Goal: Transaction & Acquisition: Purchase product/service

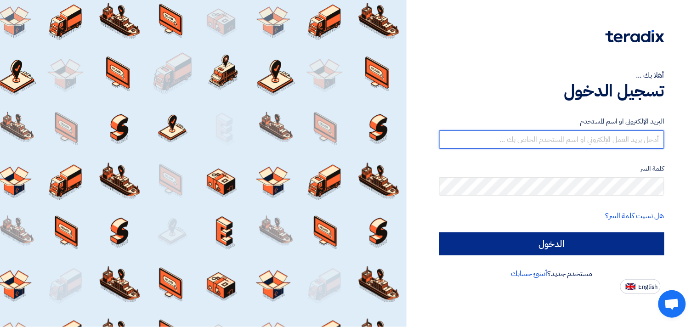
type input "[EMAIL_ADDRESS][DOMAIN_NAME]"
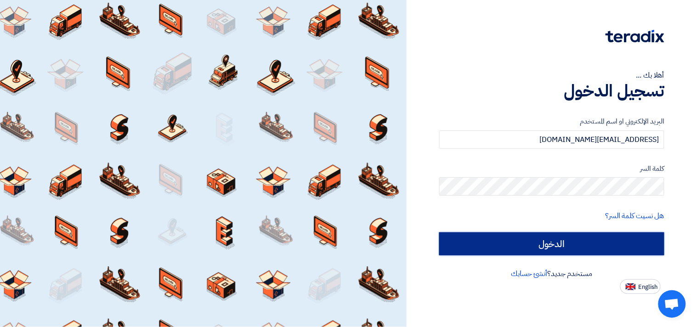
click at [561, 247] on input "الدخول" at bounding box center [551, 243] width 225 height 23
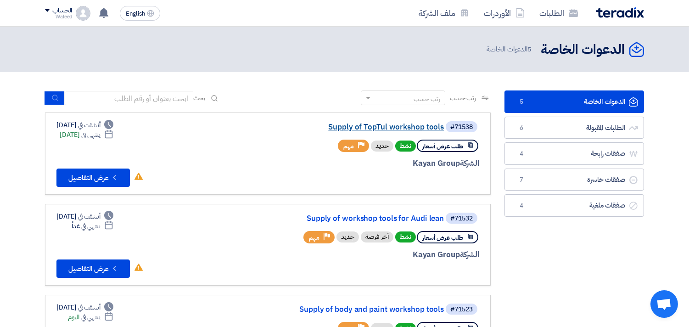
click at [398, 126] on link "Supply of TopTul workshop tools" at bounding box center [352, 127] width 184 height 8
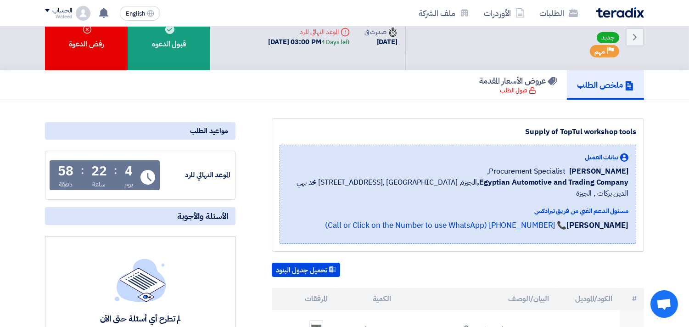
scroll to position [17, 0]
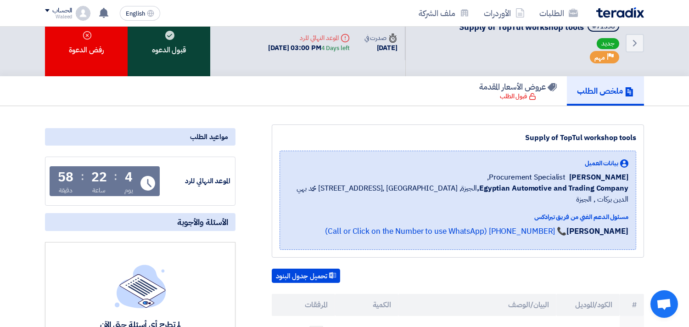
click at [181, 38] on div "قبول الدعوه" at bounding box center [169, 43] width 83 height 67
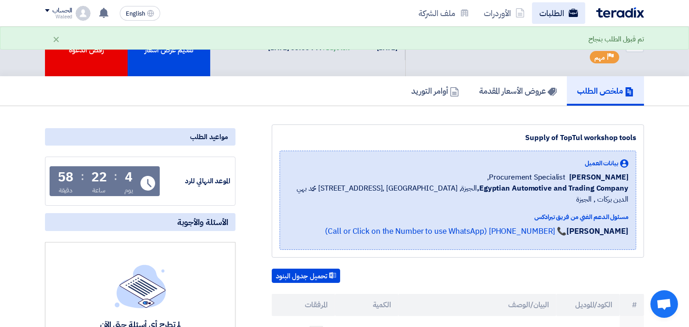
click at [550, 13] on link "الطلبات" at bounding box center [558, 13] width 53 height 22
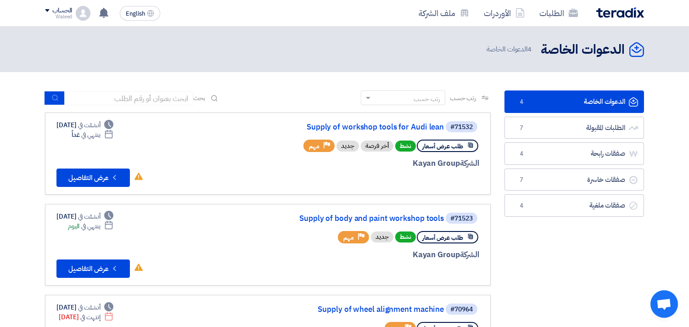
click at [556, 102] on link "الدعوات الخاصة الدعوات الخاصة 4" at bounding box center [575, 101] width 140 height 23
click at [374, 216] on link "Supply of body and paint workshop tools" at bounding box center [352, 218] width 184 height 8
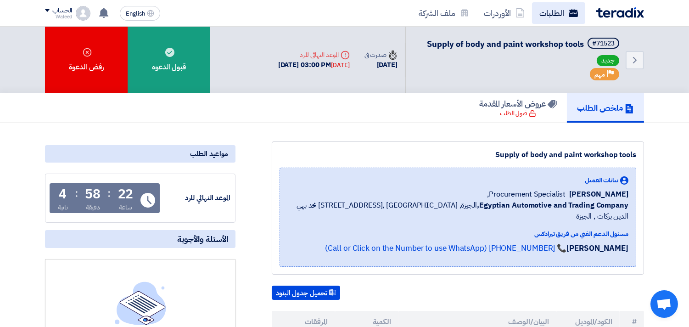
click at [557, 13] on link "الطلبات" at bounding box center [558, 13] width 53 height 22
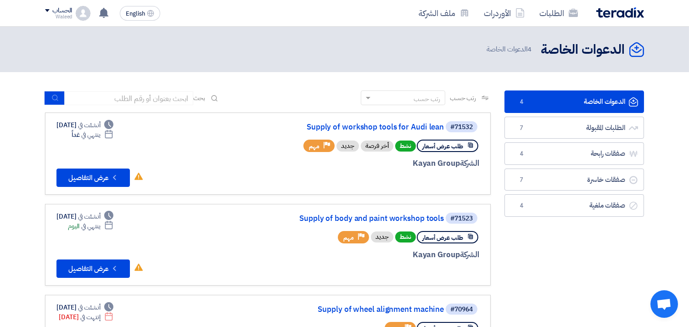
click at [553, 105] on link "الدعوات الخاصة الدعوات الخاصة 4" at bounding box center [575, 101] width 140 height 23
click at [397, 126] on link "Supply of workshop tools for Audi lean" at bounding box center [352, 127] width 184 height 8
click at [388, 127] on link "Supply of workshop tools for Audi lean" at bounding box center [352, 127] width 184 height 8
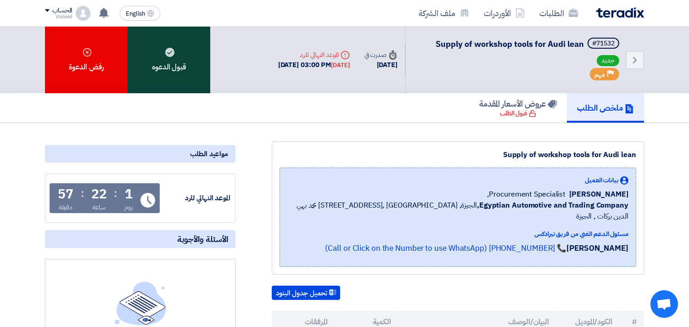
click at [170, 51] on use at bounding box center [169, 52] width 9 height 9
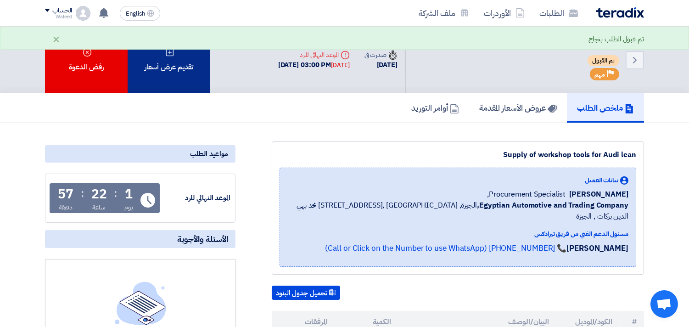
click at [169, 57] on div "تقديم عرض أسعار" at bounding box center [169, 60] width 83 height 67
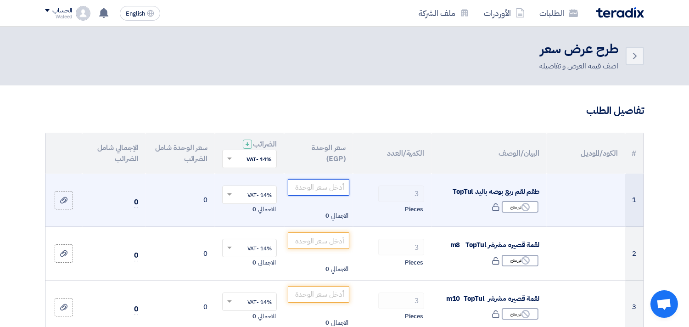
click at [327, 187] on input "number" at bounding box center [319, 187] width 62 height 17
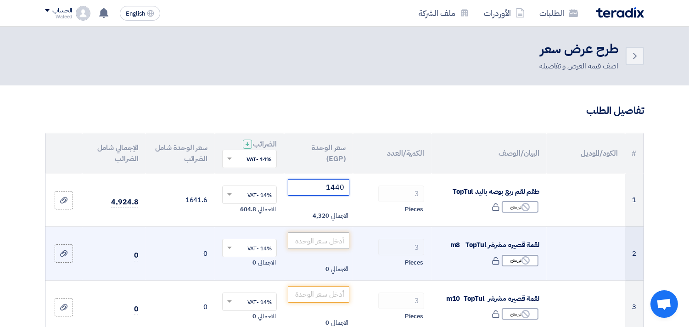
type input "1440"
click at [315, 239] on input "number" at bounding box center [319, 240] width 62 height 17
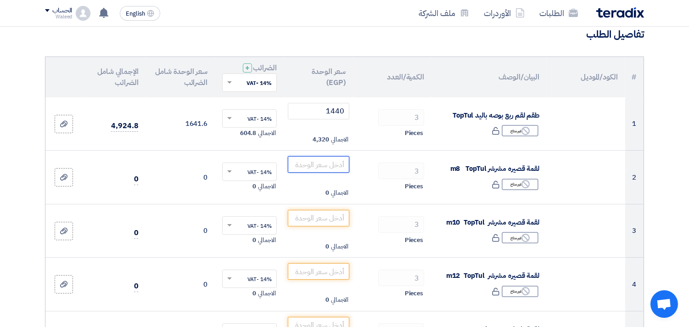
scroll to position [79, 0]
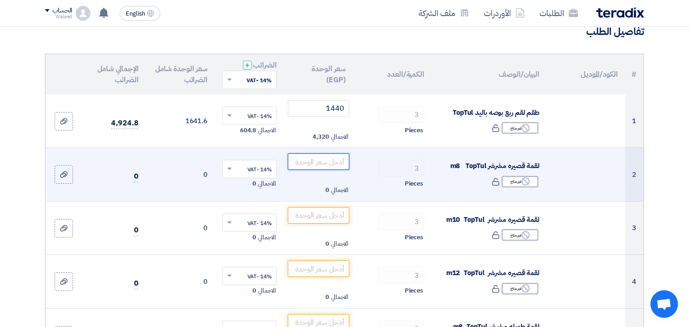
click at [308, 163] on input "number" at bounding box center [319, 161] width 62 height 17
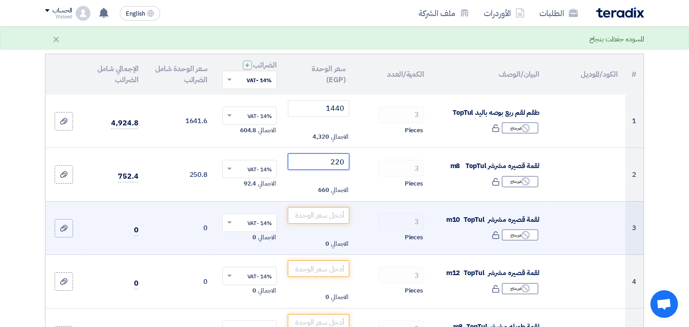
type input "220"
click at [317, 218] on input "number" at bounding box center [319, 215] width 62 height 17
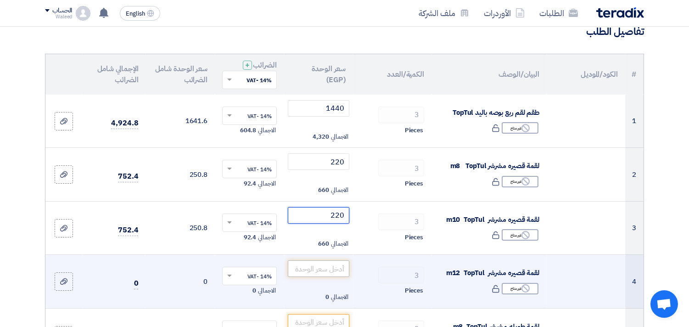
type input "220"
click at [312, 269] on input "number" at bounding box center [319, 268] width 62 height 17
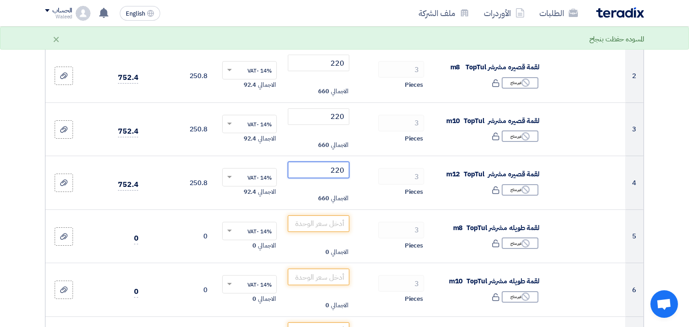
scroll to position [188, 0]
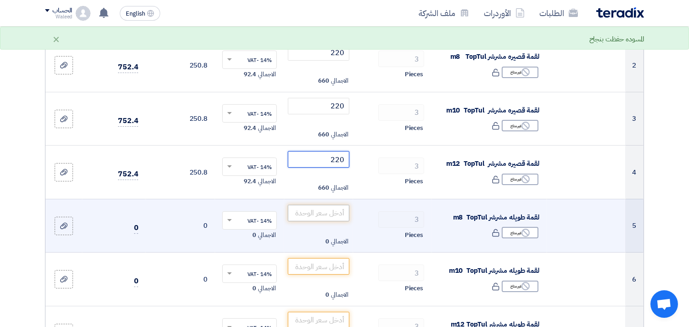
type input "220"
click at [309, 213] on input "number" at bounding box center [319, 213] width 62 height 17
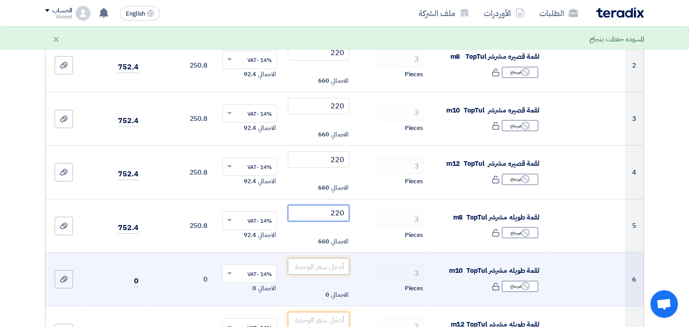
type input "220"
click at [300, 265] on input "number" at bounding box center [319, 266] width 62 height 17
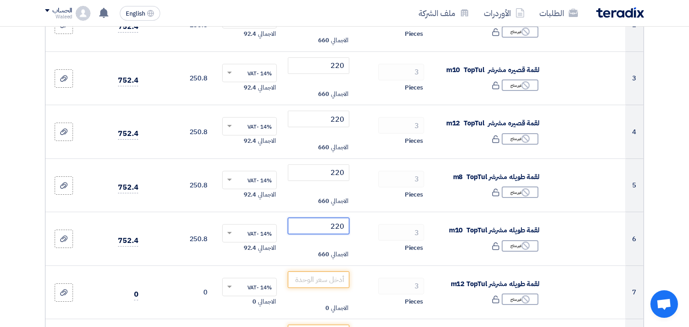
scroll to position [249, 0]
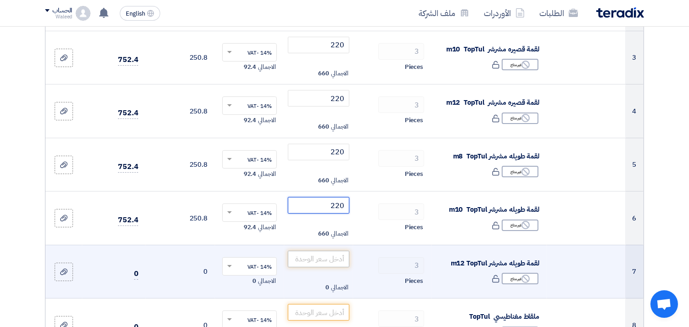
type input "220"
click at [308, 259] on input "number" at bounding box center [319, 259] width 62 height 17
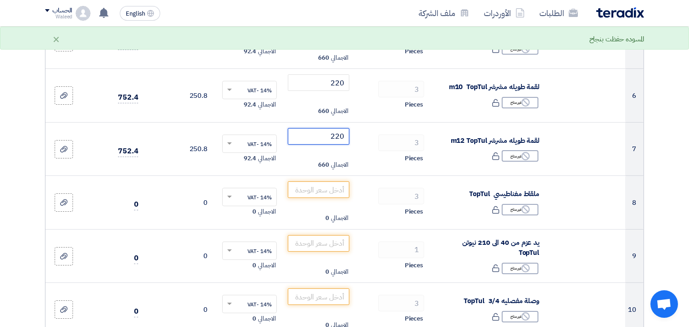
scroll to position [392, 0]
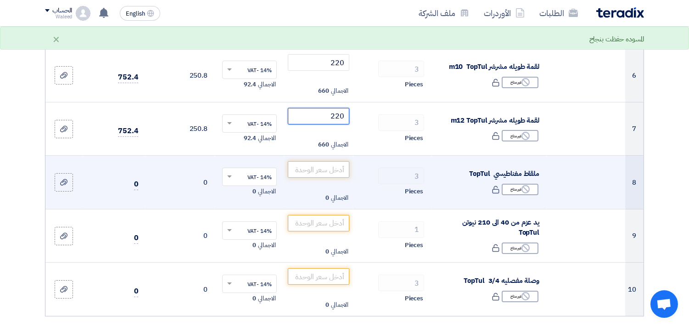
type input "220"
click at [325, 168] on input "number" at bounding box center [319, 169] width 62 height 17
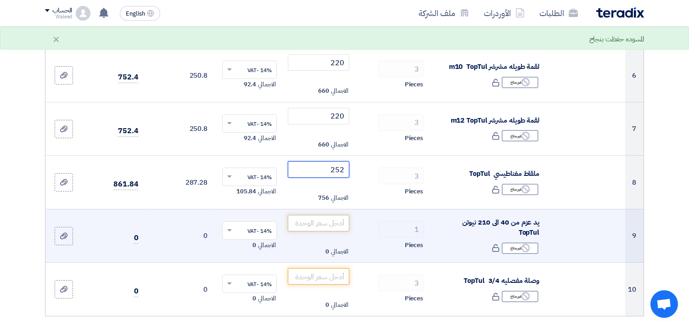
type input "252"
click at [325, 222] on input "number" at bounding box center [319, 223] width 62 height 17
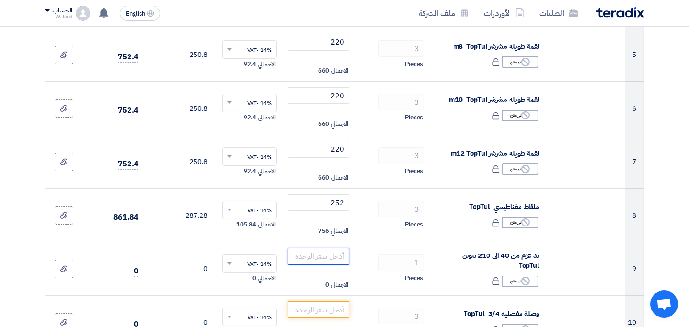
scroll to position [343, 0]
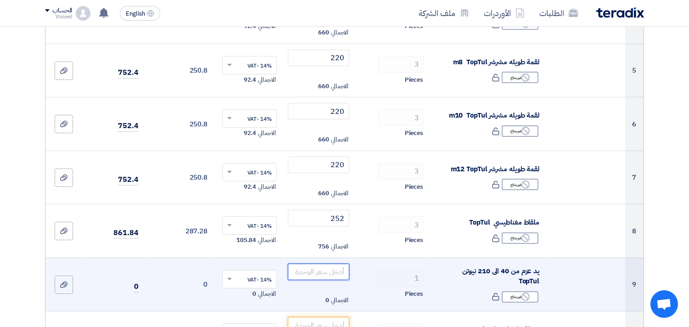
click at [304, 271] on input "number" at bounding box center [319, 272] width 62 height 17
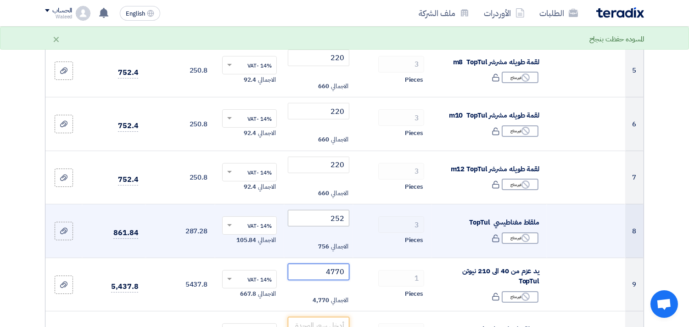
type input "4770"
click at [326, 221] on input "252" at bounding box center [319, 218] width 62 height 17
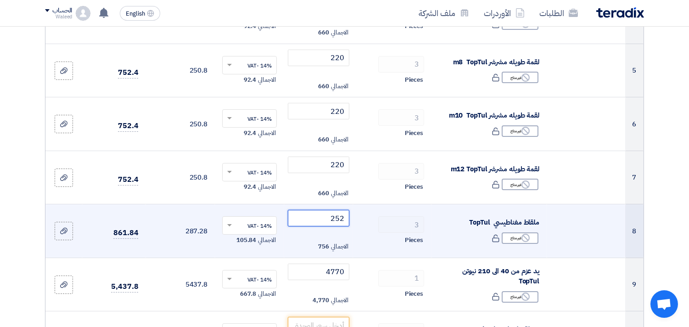
click at [327, 217] on input "252" at bounding box center [319, 218] width 62 height 17
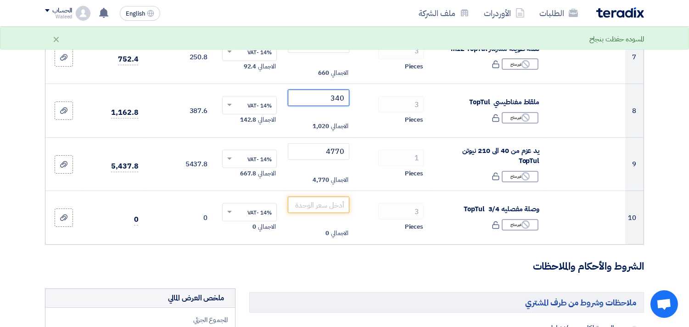
scroll to position [492, 0]
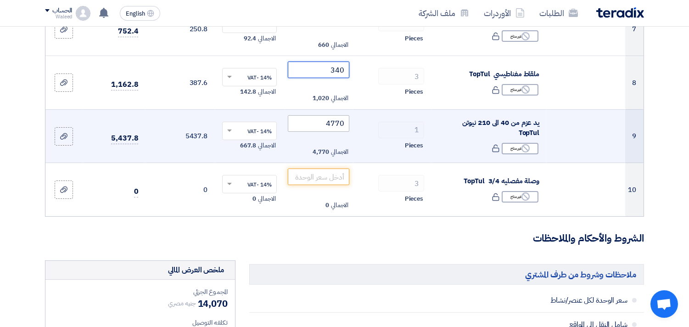
type input "340"
drag, startPoint x: 332, startPoint y: 124, endPoint x: 356, endPoint y: 131, distance: 25.7
click at [356, 131] on tr "9 يد عزم من 40 الى 210 نيوتن TopTul Reject غير متاح 1 4770" at bounding box center [344, 136] width 598 height 54
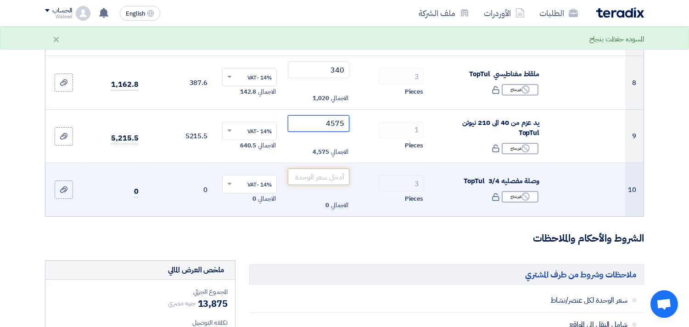
type input "4575"
click at [308, 181] on input "number" at bounding box center [319, 177] width 62 height 17
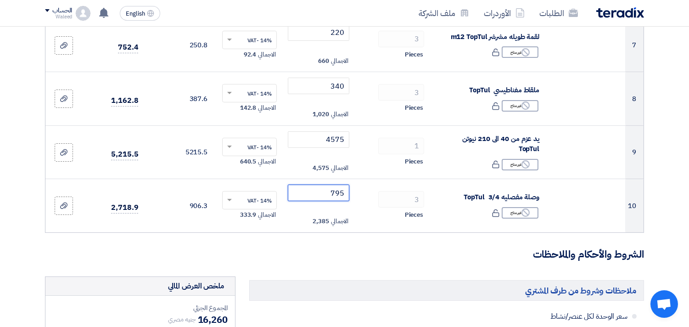
scroll to position [478, 0]
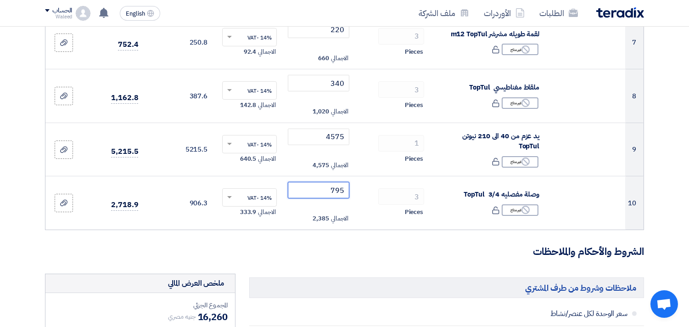
type input "795"
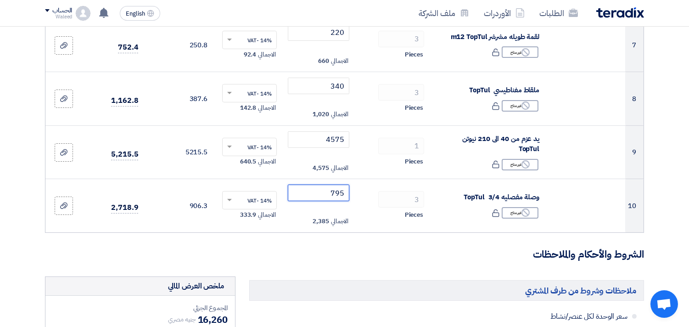
scroll to position [471, 0]
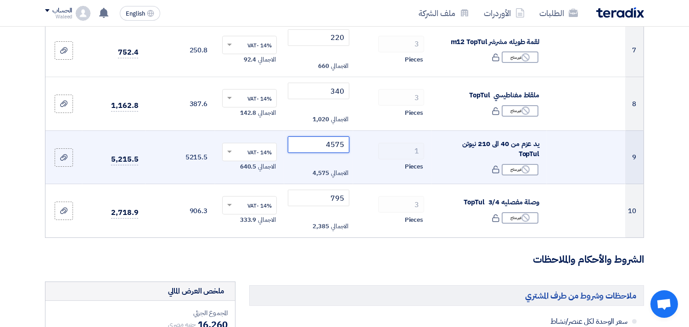
drag, startPoint x: 332, startPoint y: 145, endPoint x: 348, endPoint y: 145, distance: 15.6
click at [348, 145] on input "4575" at bounding box center [319, 144] width 62 height 17
click at [333, 144] on input "4762" at bounding box center [319, 144] width 62 height 17
click at [298, 145] on input "4762" at bounding box center [319, 144] width 62 height 17
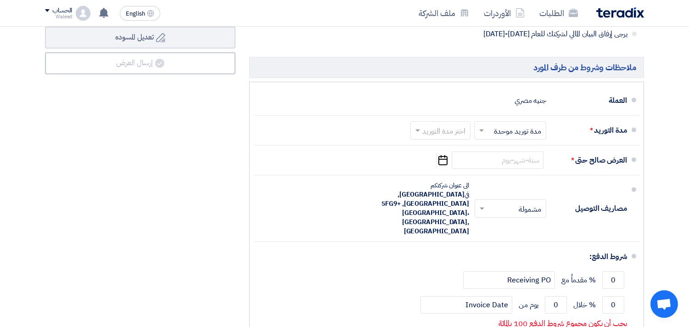
scroll to position [931, 0]
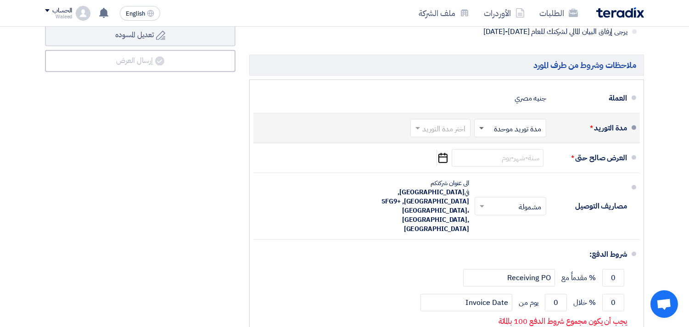
type input "4762"
click at [481, 129] on span at bounding box center [481, 128] width 5 height 3
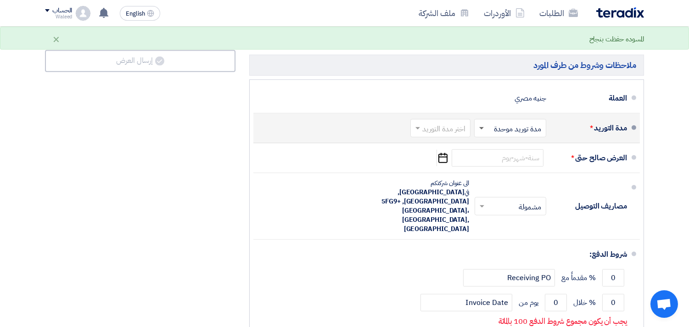
click at [481, 129] on span at bounding box center [481, 128] width 5 height 3
click at [420, 129] on span at bounding box center [416, 128] width 11 height 9
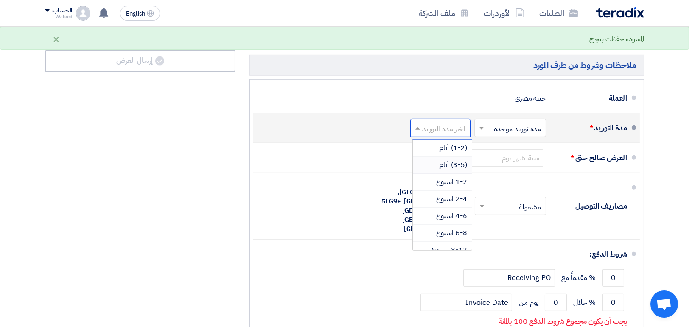
click at [447, 168] on span "(3-5) أيام" at bounding box center [453, 164] width 28 height 11
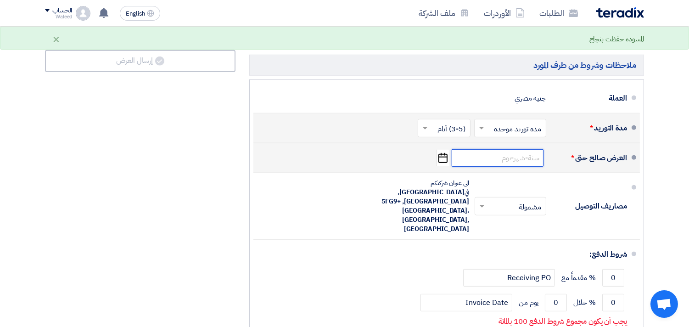
click at [496, 160] on input at bounding box center [498, 157] width 92 height 17
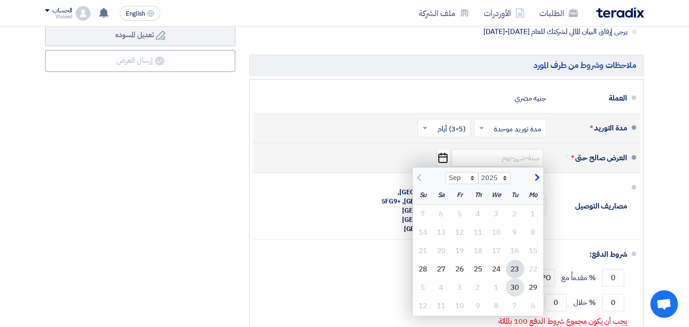
click at [518, 287] on div "30" at bounding box center [515, 287] width 18 height 18
type input "9/30/2025"
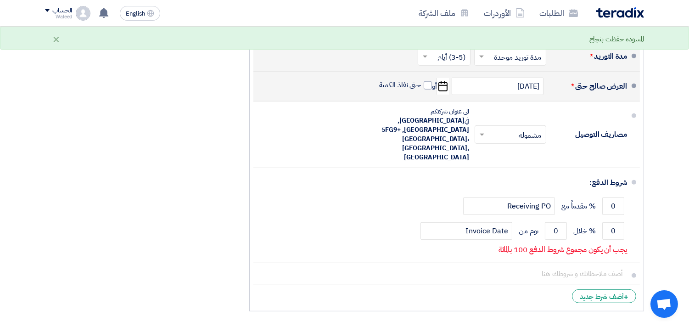
scroll to position [1015, 0]
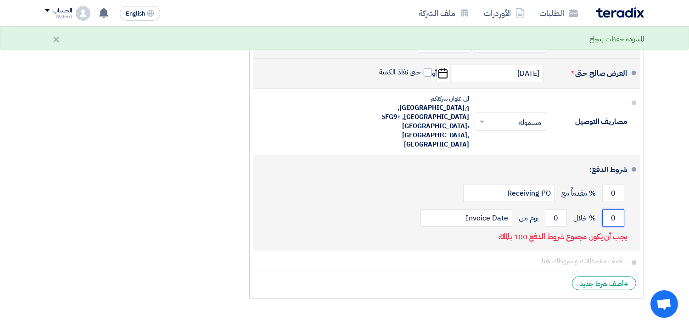
click at [611, 209] on input "0" at bounding box center [613, 217] width 22 height 17
type input "100"
click at [554, 209] on input "0" at bounding box center [556, 217] width 22 height 17
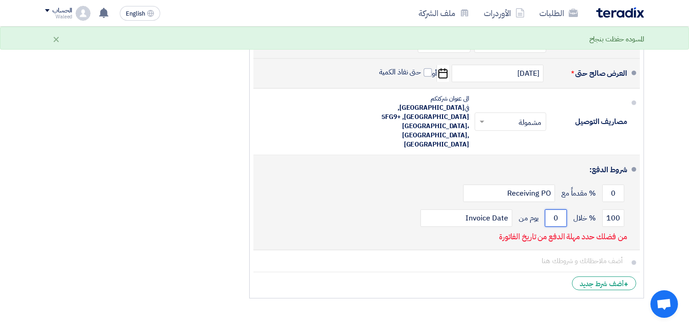
click at [554, 209] on input "0" at bounding box center [556, 217] width 22 height 17
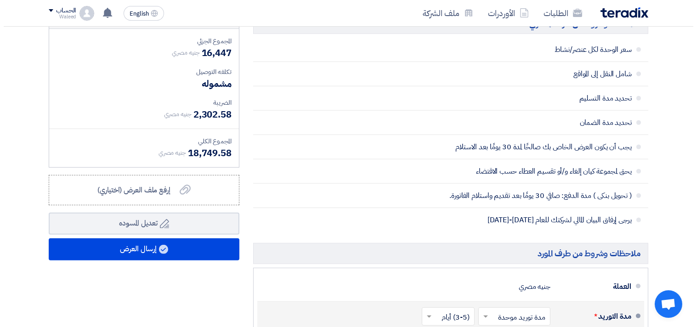
scroll to position [745, 0]
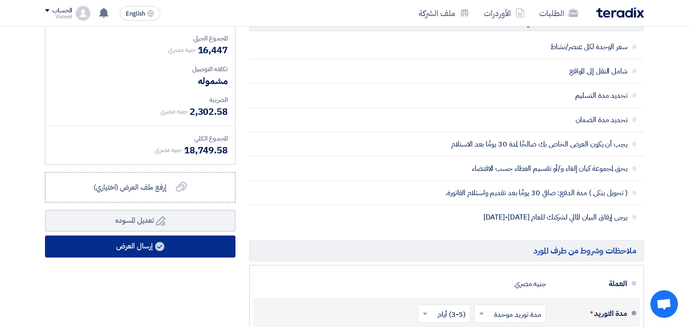
type input "30"
click at [132, 244] on button "إرسال العرض" at bounding box center [140, 247] width 191 height 22
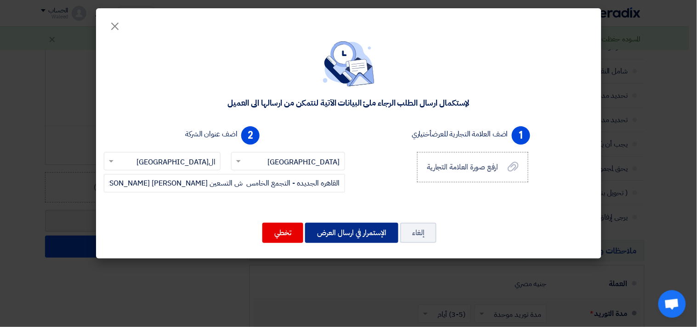
click at [340, 232] on button "الإستمرار في ارسال العرض" at bounding box center [351, 233] width 93 height 20
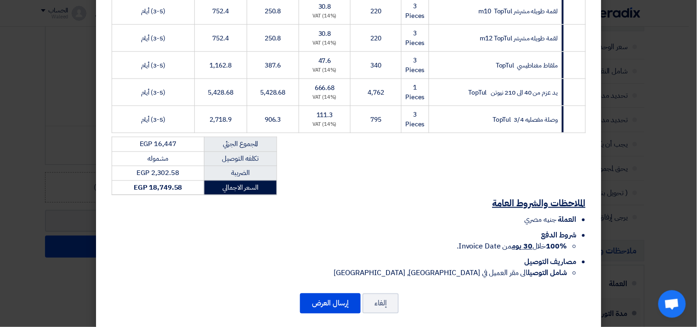
scroll to position [322, 0]
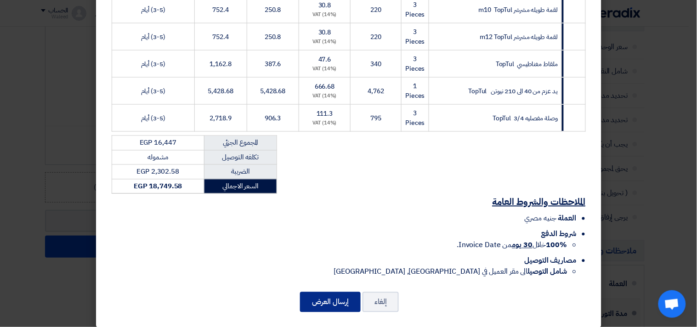
click at [333, 293] on button "إرسال العرض" at bounding box center [330, 302] width 61 height 20
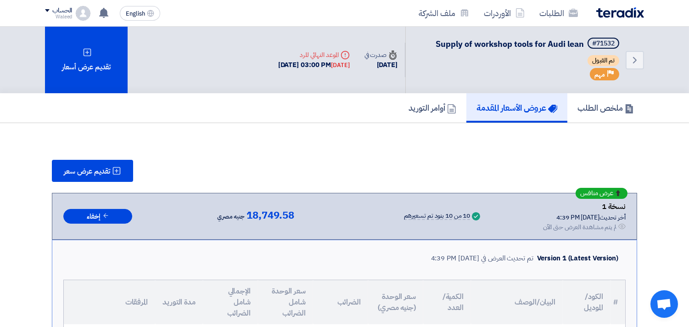
click at [509, 107] on h5 "عروض الأسعار المقدمة" at bounding box center [517, 107] width 81 height 11
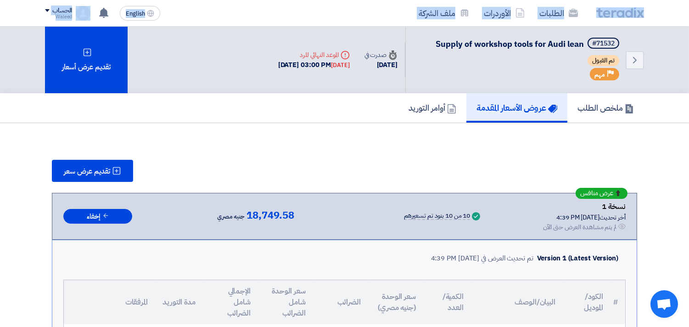
drag, startPoint x: 678, startPoint y: 16, endPoint x: 672, endPoint y: -27, distance: 43.1
click at [558, 13] on link "الطلبات" at bounding box center [558, 13] width 53 height 22
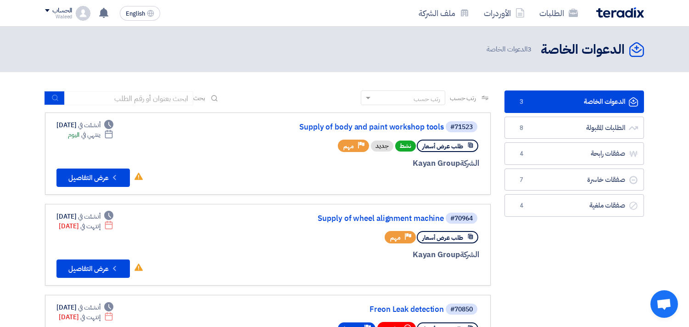
click at [575, 106] on link "الدعوات الخاصة الدعوات الخاصة 3" at bounding box center [575, 101] width 140 height 23
click at [395, 126] on link "Supply of body and paint workshop tools" at bounding box center [352, 127] width 184 height 8
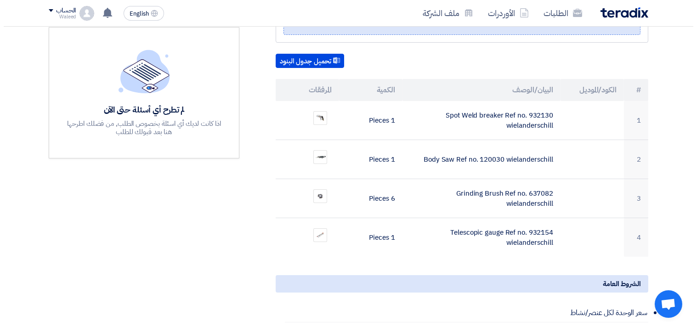
scroll to position [225, 0]
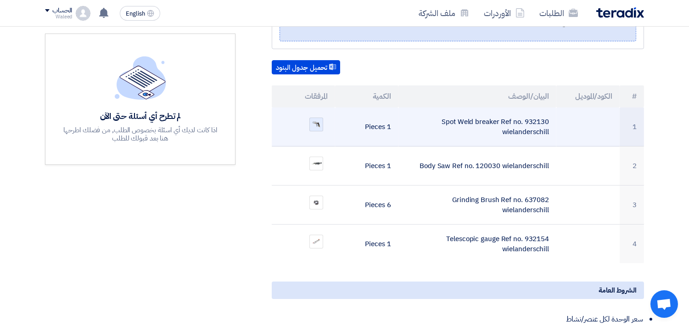
click at [314, 120] on img at bounding box center [316, 124] width 13 height 8
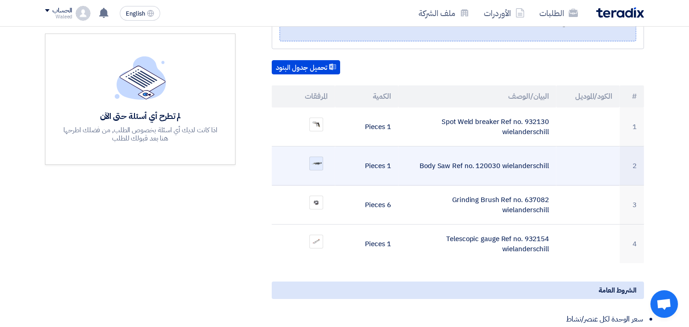
click at [315, 159] on img at bounding box center [316, 163] width 13 height 8
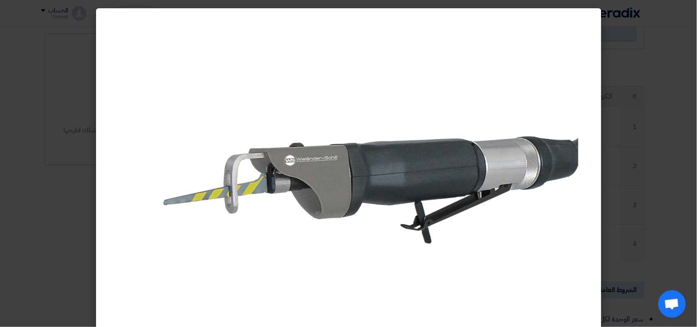
click at [225, 313] on div at bounding box center [348, 179] width 459 height 327
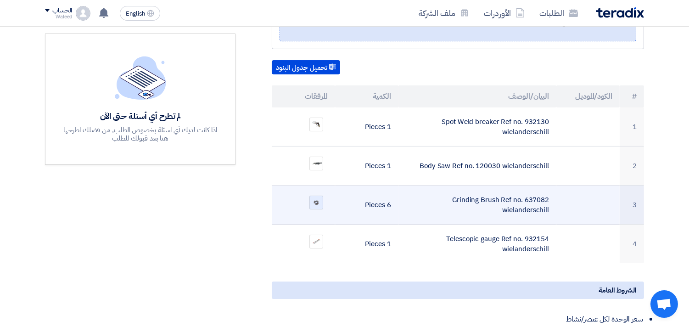
click at [317, 198] on img at bounding box center [316, 202] width 13 height 8
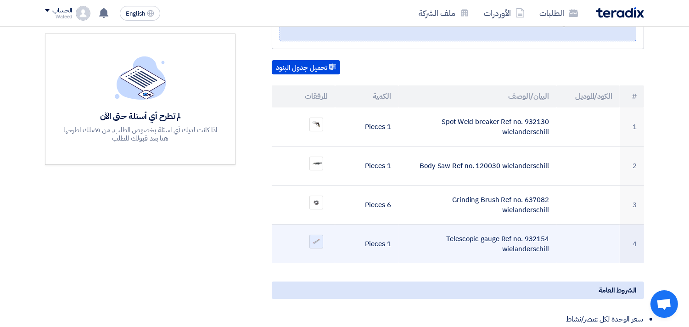
click at [315, 237] on img at bounding box center [316, 241] width 13 height 8
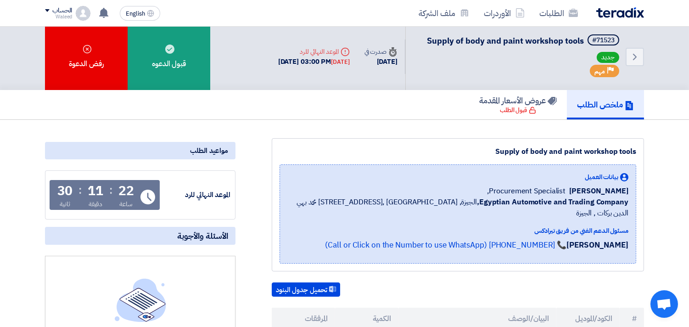
scroll to position [0, 0]
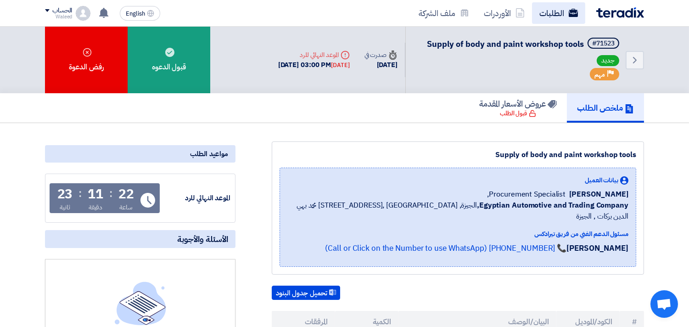
click at [552, 11] on link "الطلبات" at bounding box center [558, 13] width 53 height 22
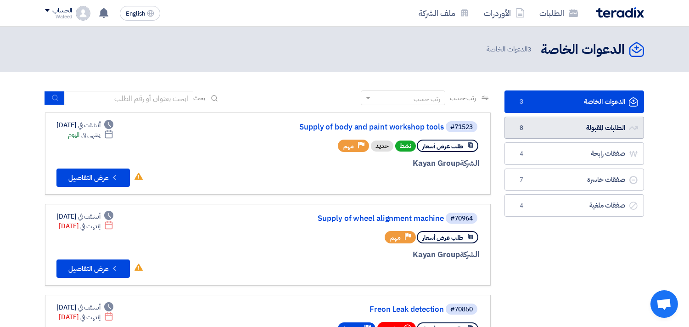
click at [566, 129] on link "الطلبات المقبولة الطلبات المقبولة 8" at bounding box center [575, 128] width 140 height 23
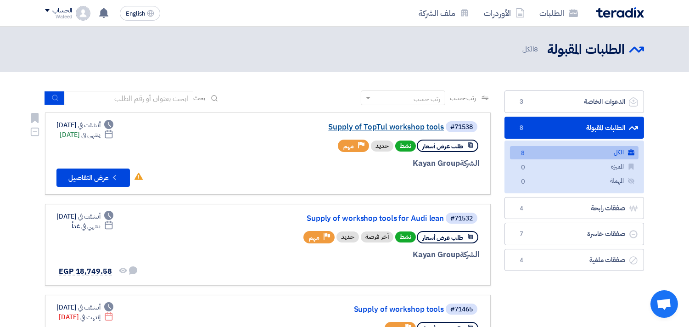
click at [405, 125] on link "Supply of TopTul workshop tools" at bounding box center [352, 127] width 184 height 8
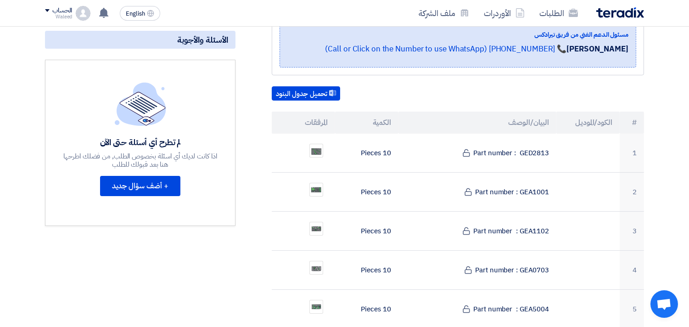
scroll to position [233, 0]
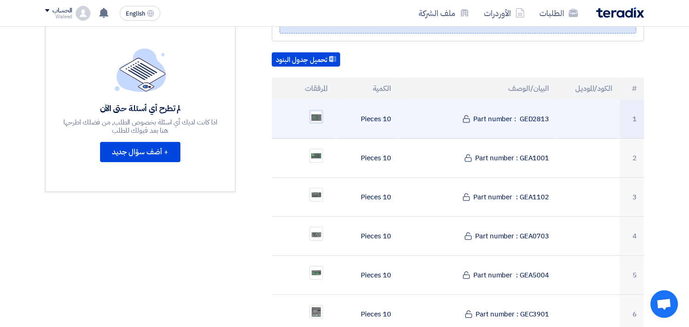
click at [314, 111] on img at bounding box center [316, 117] width 13 height 12
drag, startPoint x: 521, startPoint y: 104, endPoint x: 552, endPoint y: 108, distance: 32.0
click at [552, 108] on td "Part number : GED2813" at bounding box center [478, 119] width 158 height 39
copy td "GED2813"
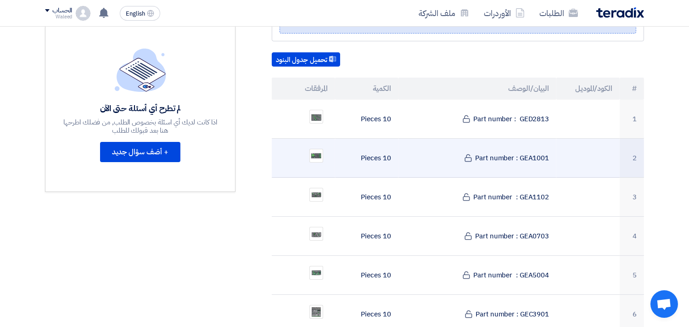
drag, startPoint x: 522, startPoint y: 142, endPoint x: 553, endPoint y: 140, distance: 31.3
click at [553, 140] on td "Part number : GEA1001" at bounding box center [478, 158] width 158 height 39
copy td "GEA1001"
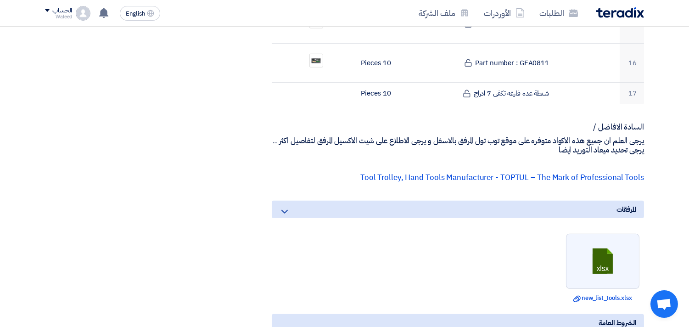
scroll to position [935, 0]
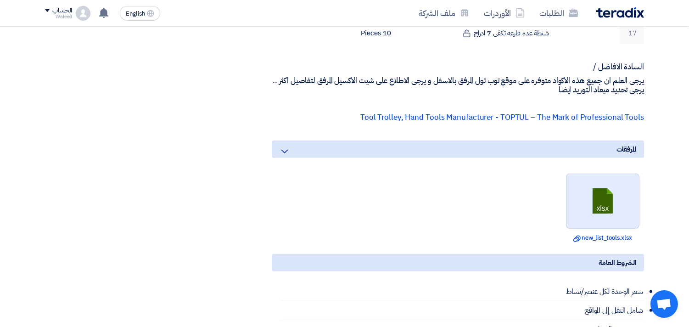
click at [599, 198] on link at bounding box center [603, 201] width 73 height 55
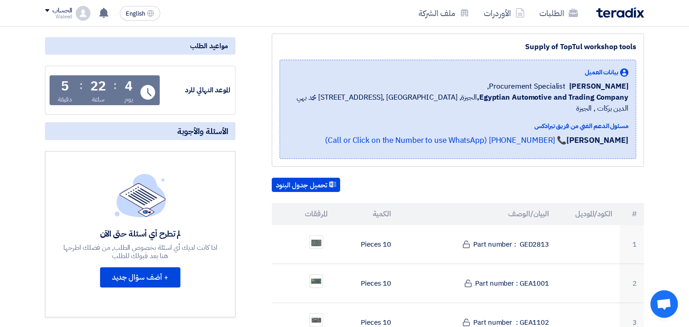
scroll to position [0, 0]
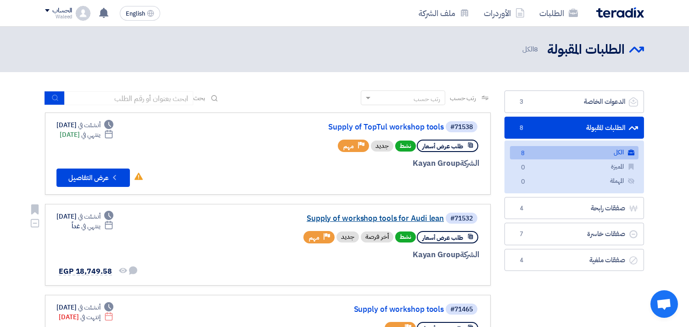
click at [379, 216] on link "Supply of workshop tools for Audi lean" at bounding box center [352, 218] width 184 height 8
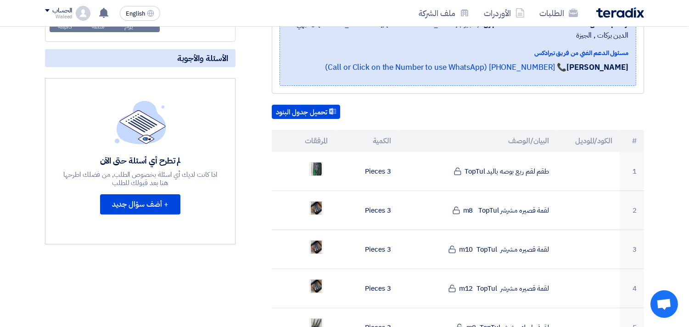
scroll to position [198, 0]
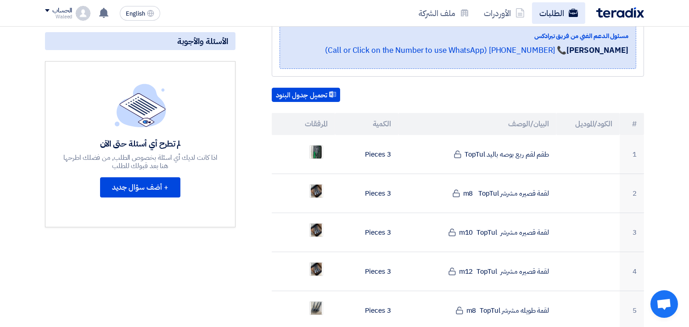
click at [547, 10] on link "الطلبات" at bounding box center [558, 13] width 53 height 22
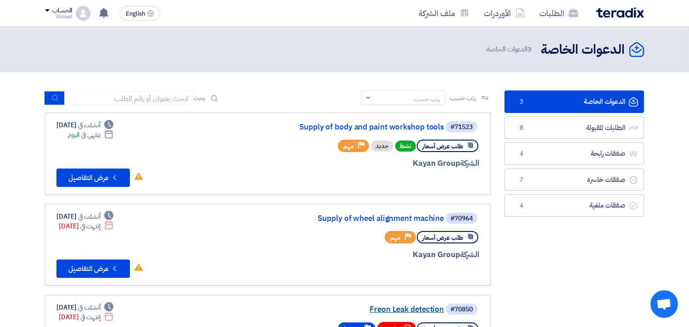
click at [395, 307] on link "Freon Leak detection" at bounding box center [352, 309] width 184 height 8
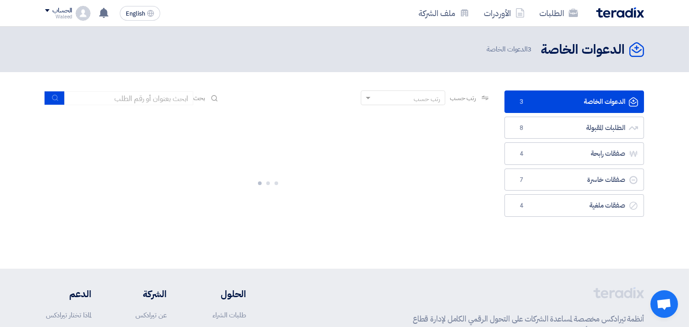
click at [559, 102] on link "الدعوات الخاصة الدعوات الخاصة 3" at bounding box center [575, 101] width 140 height 23
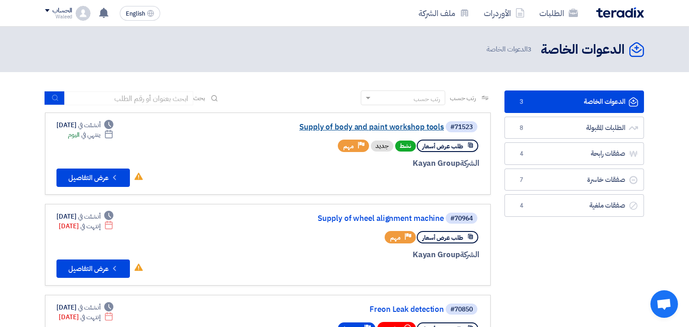
click at [394, 126] on link "Supply of body and paint workshop tools" at bounding box center [352, 127] width 184 height 8
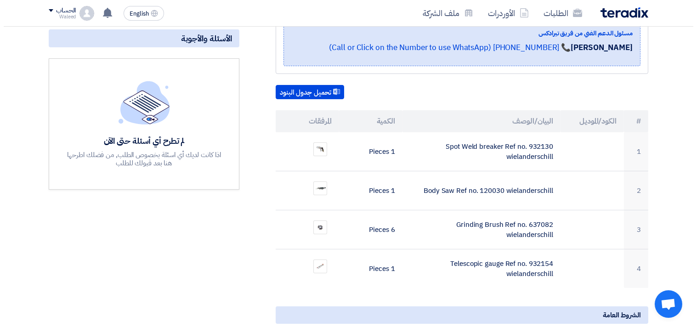
scroll to position [207, 0]
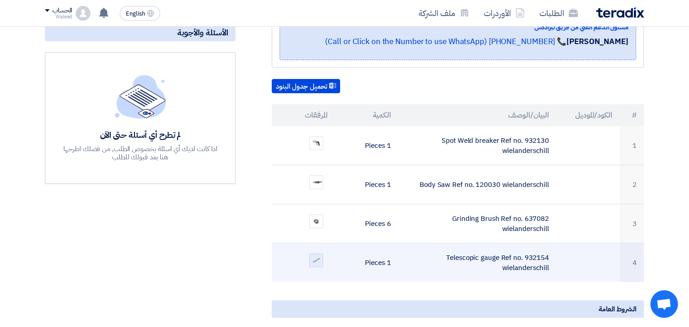
click at [318, 256] on img at bounding box center [316, 260] width 13 height 8
drag, startPoint x: 447, startPoint y: 244, endPoint x: 566, endPoint y: 257, distance: 119.6
click at [566, 257] on tr "4 Telescopic gauge Ref no. 932154 wielanderschill 1 Pieces" at bounding box center [458, 262] width 372 height 39
click at [466, 244] on td "Telescopic gauge Ref no. 932154 wielanderschill" at bounding box center [478, 262] width 158 height 39
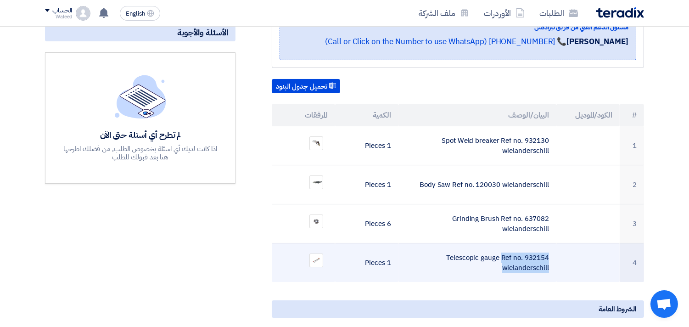
click at [466, 244] on td "Telescopic gauge Ref no. 932154 wielanderschill" at bounding box center [478, 262] width 158 height 39
click at [315, 256] on img at bounding box center [316, 260] width 13 height 8
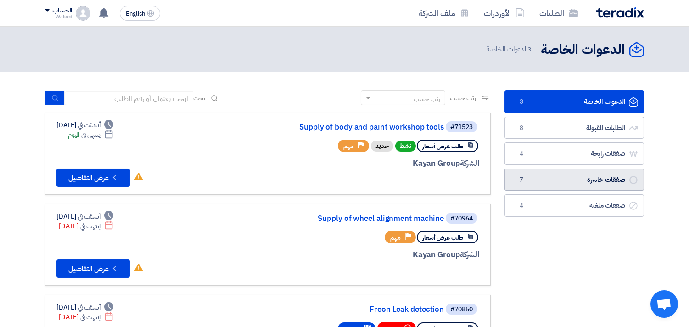
click at [554, 180] on link "صفقات خاسرة صفقات خاسرة 7" at bounding box center [575, 180] width 140 height 23
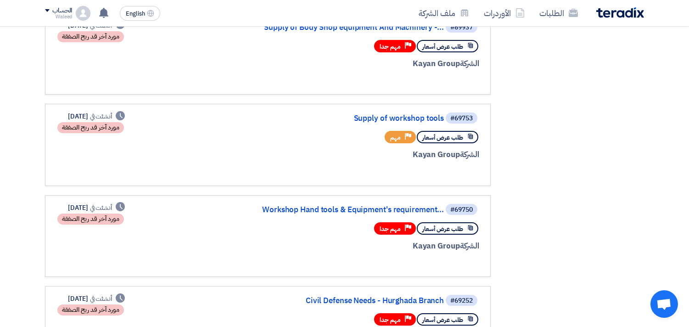
scroll to position [378, 0]
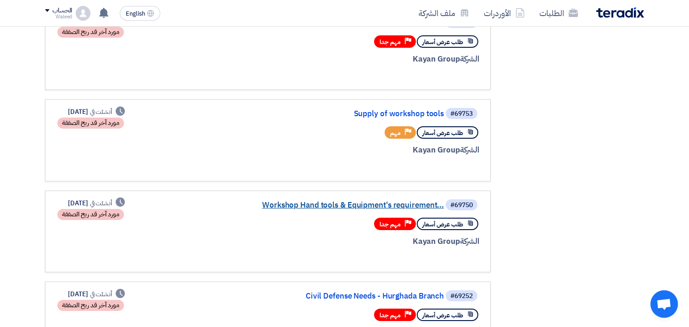
click at [333, 201] on link "Workshop Hand tools & Equipment's requirement..." at bounding box center [352, 205] width 184 height 8
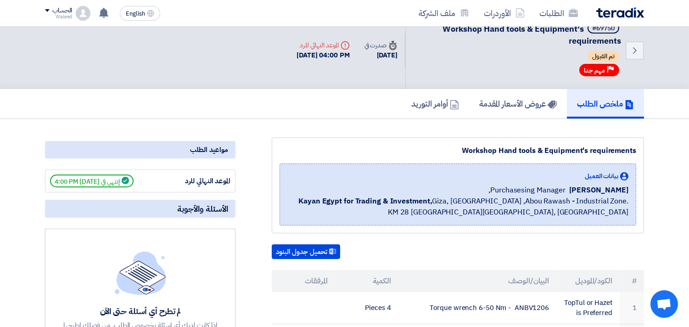
scroll to position [14, 0]
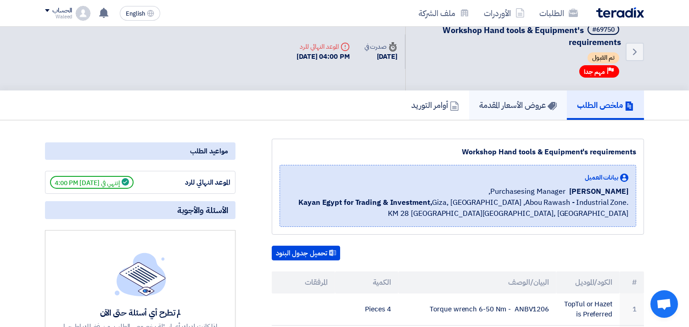
click at [510, 101] on h5 "عروض الأسعار المقدمة" at bounding box center [518, 105] width 78 height 11
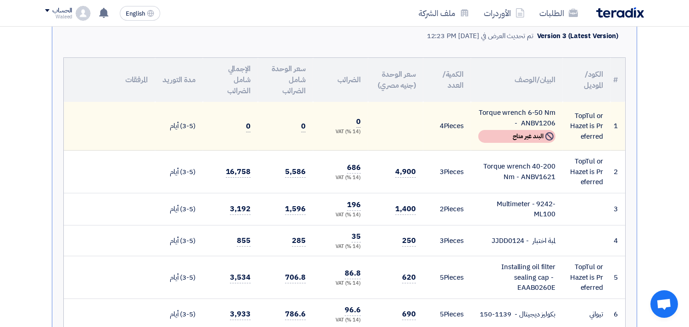
scroll to position [203, 0]
